Goal: Information Seeking & Learning: Learn about a topic

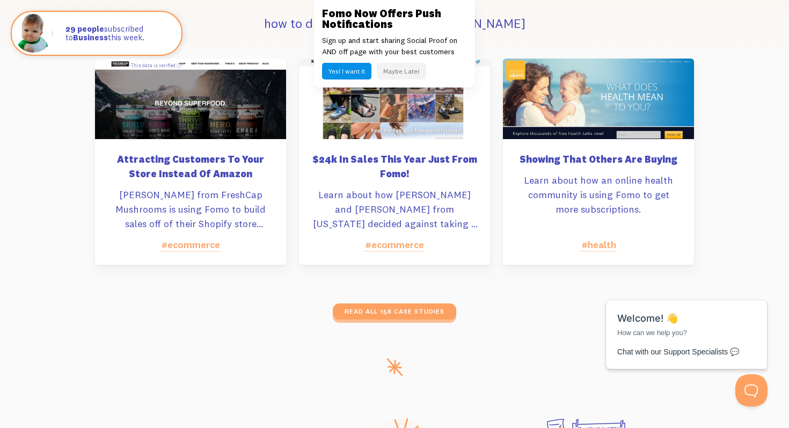
scroll to position [5013, 0]
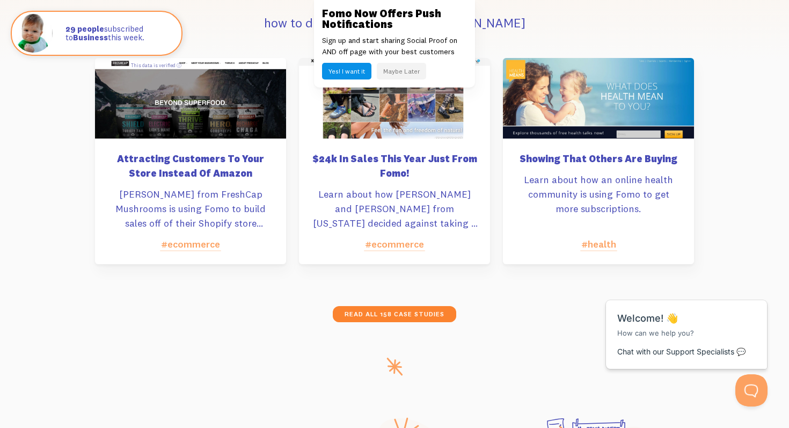
click at [403, 309] on link "read all 158 case studies" at bounding box center [395, 314] width 124 height 16
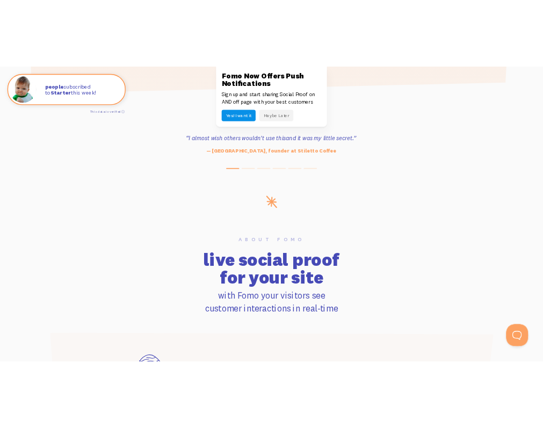
scroll to position [451, 0]
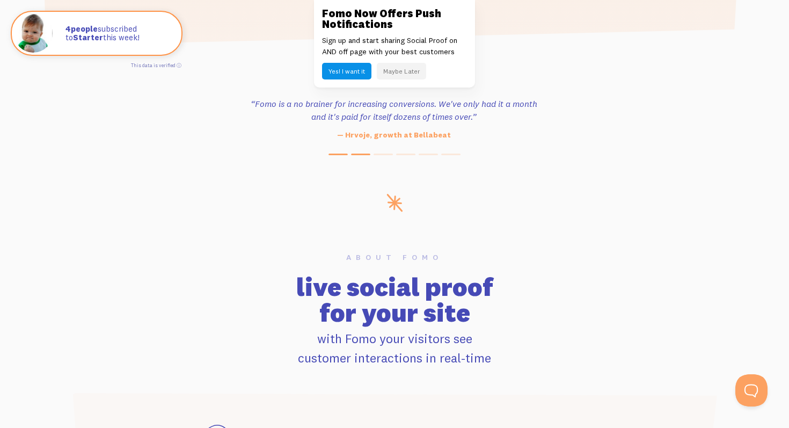
click at [336, 155] on span at bounding box center [338, 155] width 19 height 2
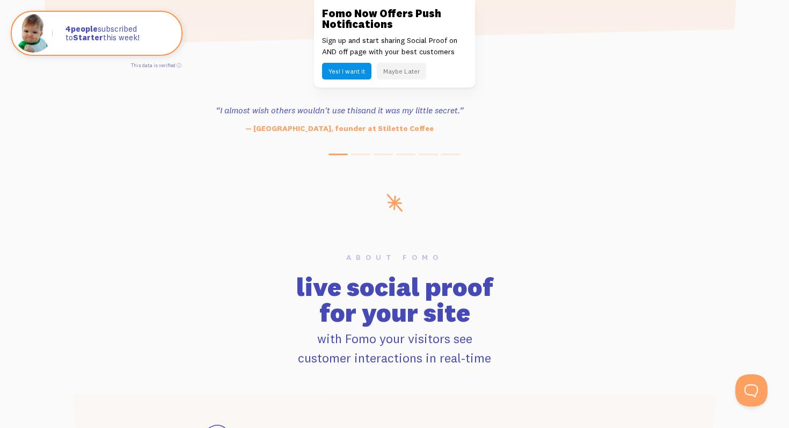
drag, startPoint x: 454, startPoint y: 131, endPoint x: 400, endPoint y: 131, distance: 54.2
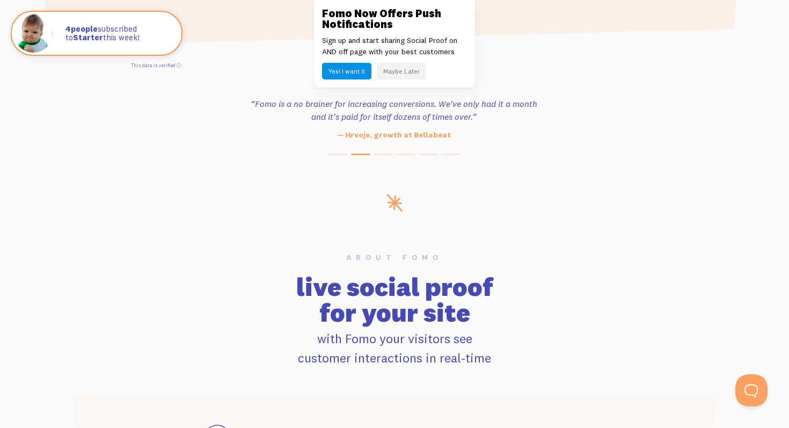
click at [340, 153] on div "“Outstanding, exceeding our expectations. We're seeing immediate results from t…" at bounding box center [394, 126] width 789 height 58
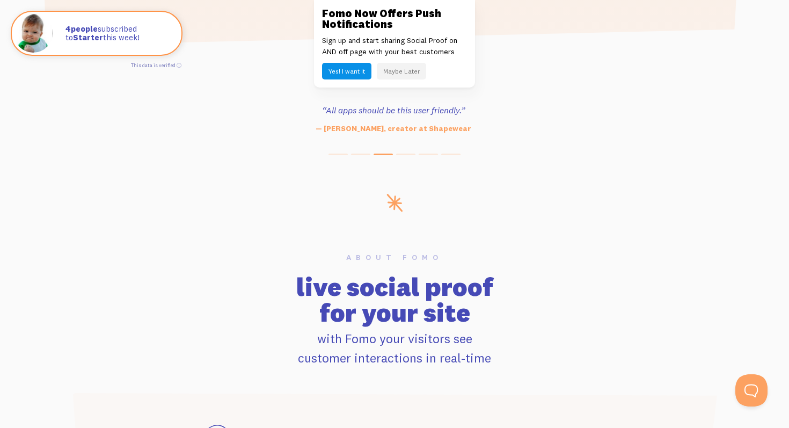
click at [340, 153] on div "“Outstanding, exceeding our expectations. We're seeing immediate results from t…" at bounding box center [394, 126] width 789 height 58
click at [338, 153] on div "“Outstanding, exceeding our expectations. We're seeing immediate results from t…" at bounding box center [394, 126] width 789 height 58
click at [338, 155] on span at bounding box center [338, 155] width 19 height 2
click at [231, 141] on div "“Outstanding, exceeding our expectations. We're seeing immediate results from t…" at bounding box center [394, 126] width 789 height 58
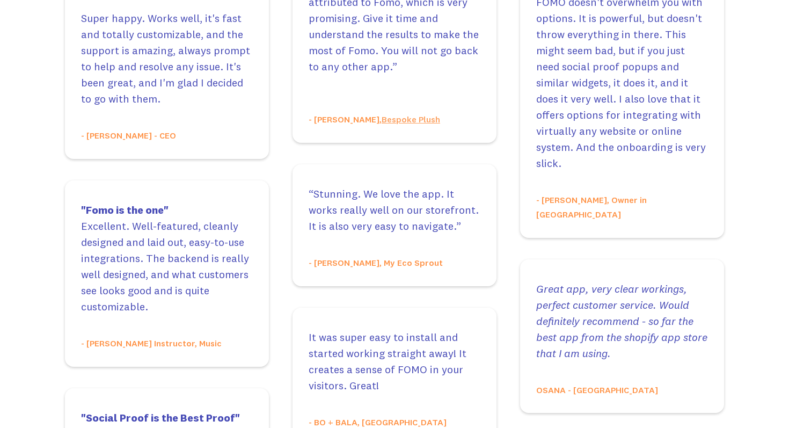
scroll to position [790, 0]
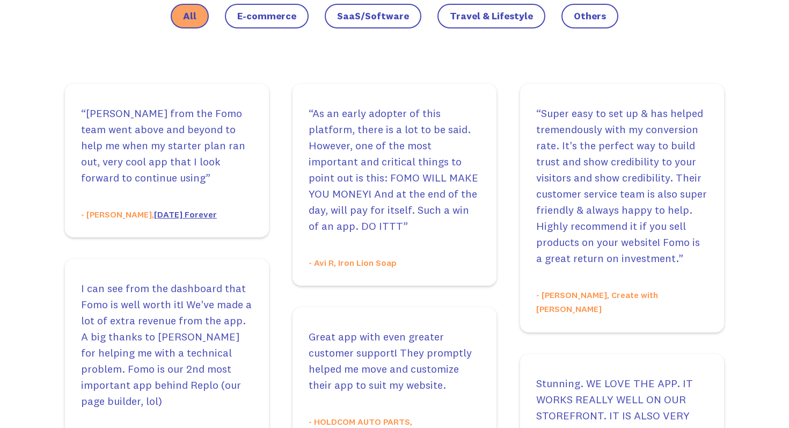
click at [158, 218] on link "[DATE] Forever" at bounding box center [185, 214] width 63 height 11
